Goal: Find specific page/section: Go to known website

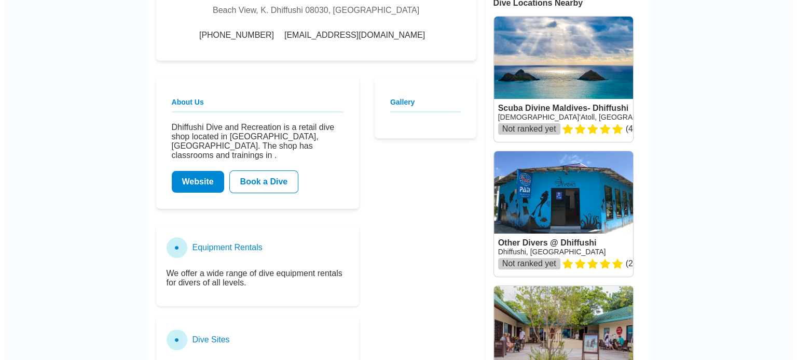
scroll to position [311, 0]
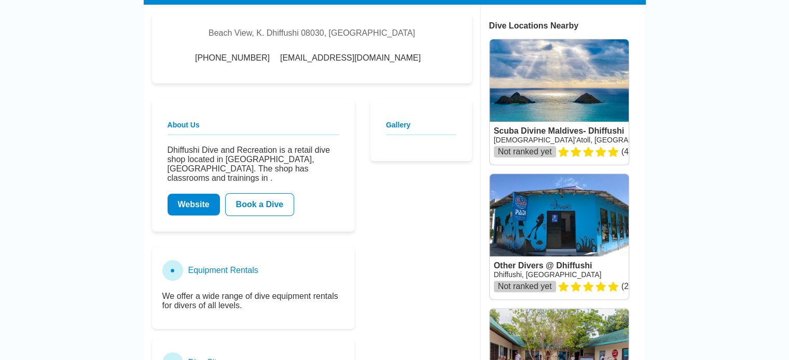
click at [193, 207] on link "Website" at bounding box center [193, 205] width 52 height 22
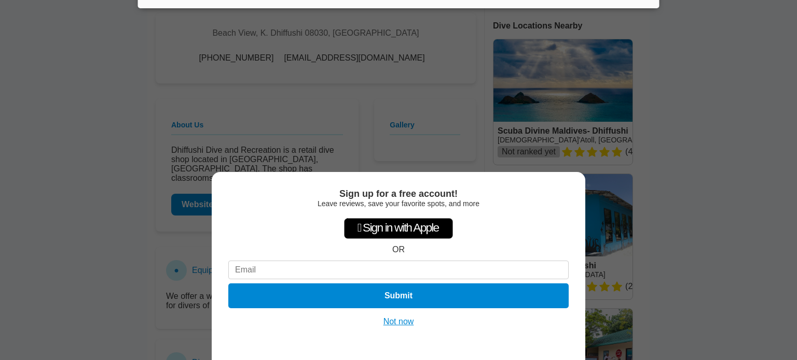
scroll to position [311, 0]
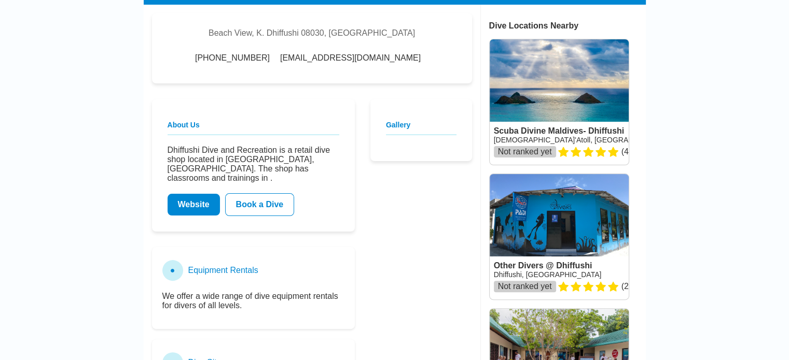
click at [192, 208] on link "Website" at bounding box center [193, 205] width 52 height 22
click at [193, 209] on link "Website" at bounding box center [193, 205] width 52 height 22
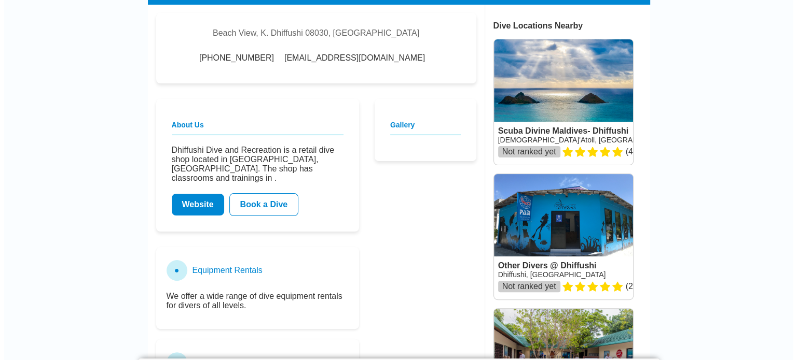
scroll to position [311, 0]
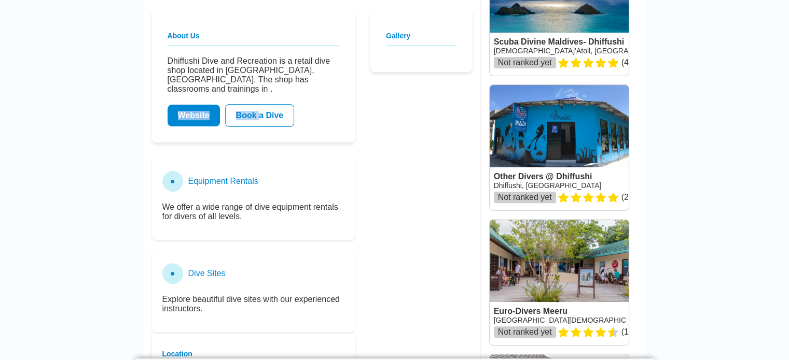
click at [193, 209] on div "About Us Dhiffushi Dive and Recreation is a retail dive shop located in K. Dhif…" at bounding box center [253, 253] width 203 height 486
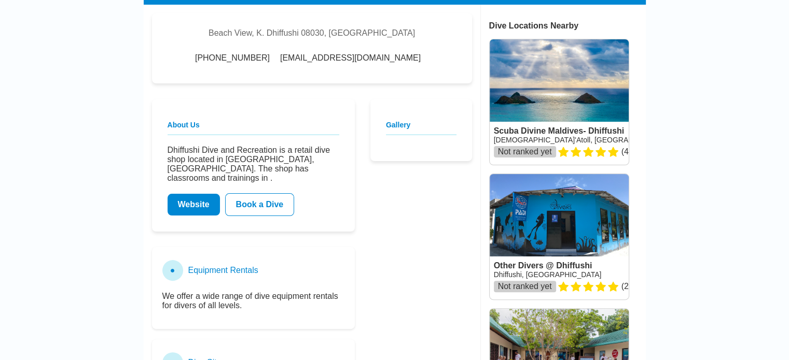
click at [200, 207] on link "Website" at bounding box center [193, 205] width 52 height 22
click at [199, 207] on link "Website" at bounding box center [193, 205] width 52 height 22
click at [199, 206] on link "Website" at bounding box center [193, 205] width 52 height 22
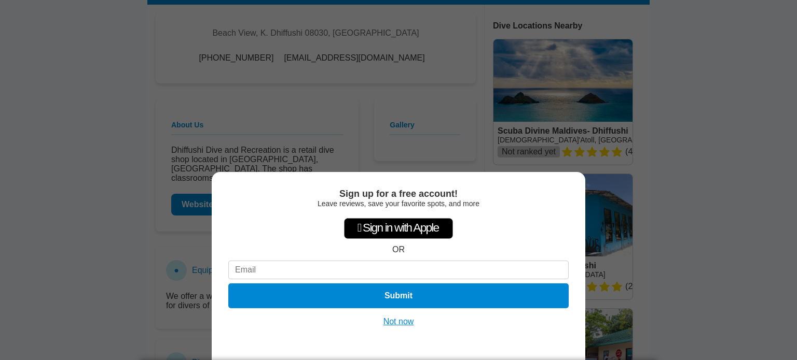
click at [199, 206] on div "Sign up for a free account! Leave reviews, save your favorite spots, and more …" at bounding box center [398, 180] width 797 height 360
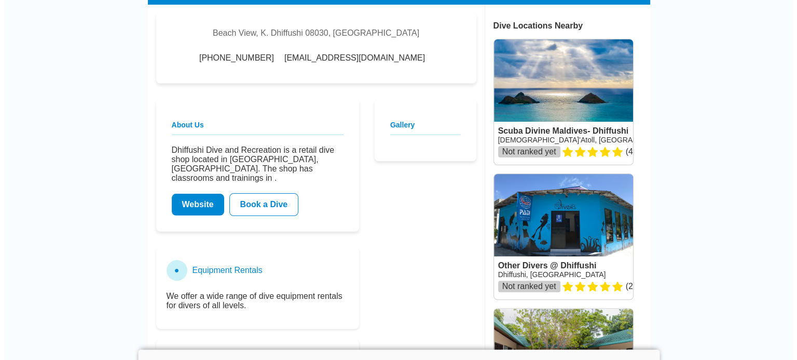
scroll to position [311, 0]
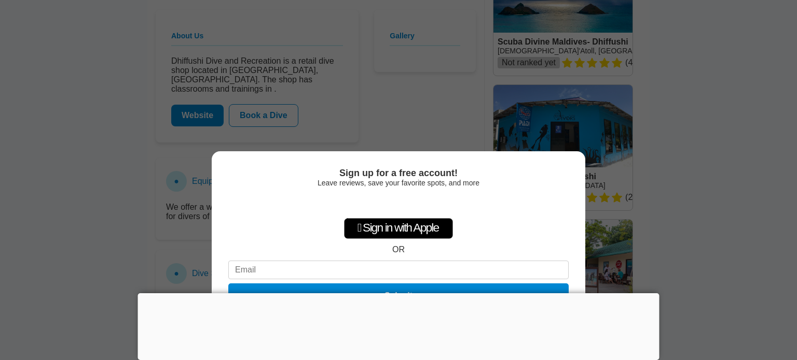
drag, startPoint x: 191, startPoint y: 214, endPoint x: 168, endPoint y: 214, distance: 23.3
click at [168, 214] on div "Sign up for a free account! Leave reviews, save your favorite spots, and more …" at bounding box center [398, 180] width 797 height 360
